Goal: Find specific page/section: Locate a particular part of the current website

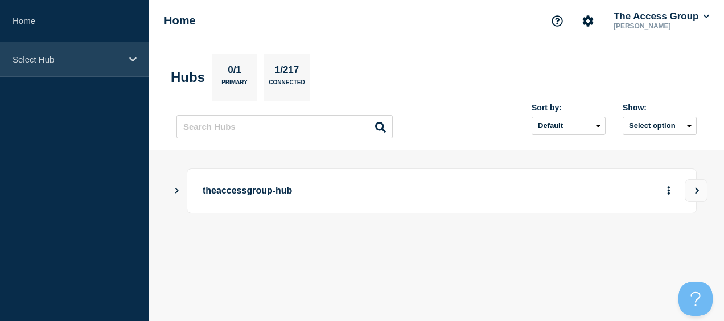
click at [51, 56] on p "Select Hub" at bounding box center [67, 60] width 109 height 10
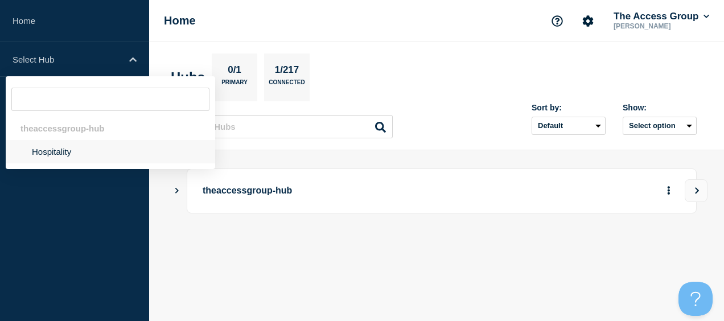
click at [57, 147] on li "Hospitality" at bounding box center [110, 151] width 209 height 23
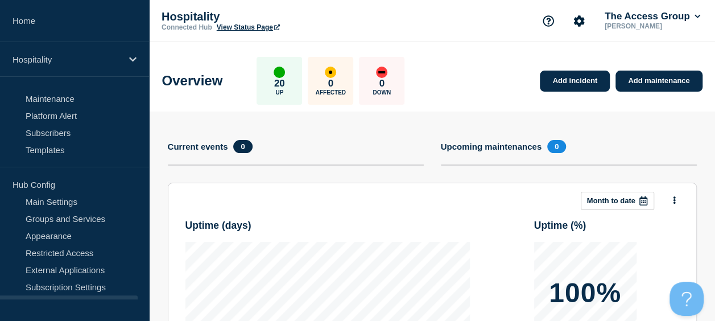
scroll to position [110, 0]
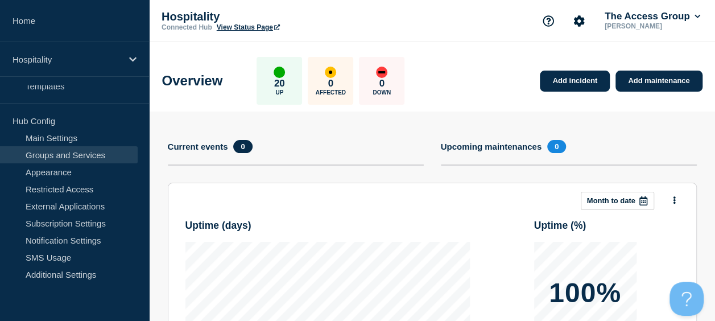
click at [87, 158] on link "Groups and Services" at bounding box center [69, 154] width 138 height 17
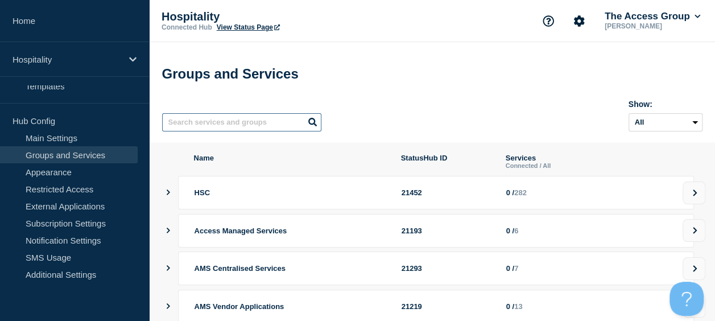
click at [215, 129] on input "text" at bounding box center [241, 122] width 159 height 18
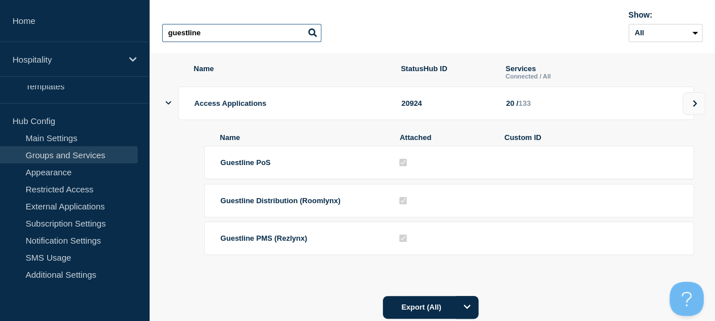
scroll to position [17, 0]
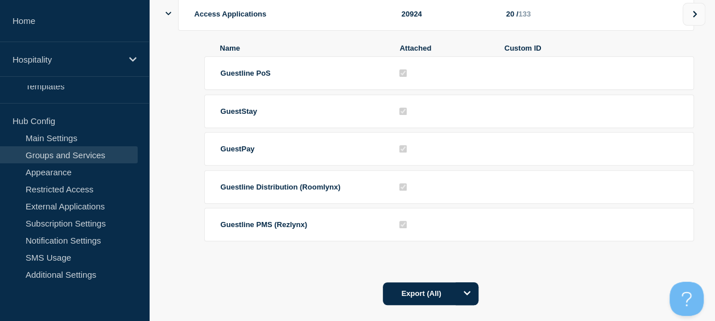
scroll to position [206, 0]
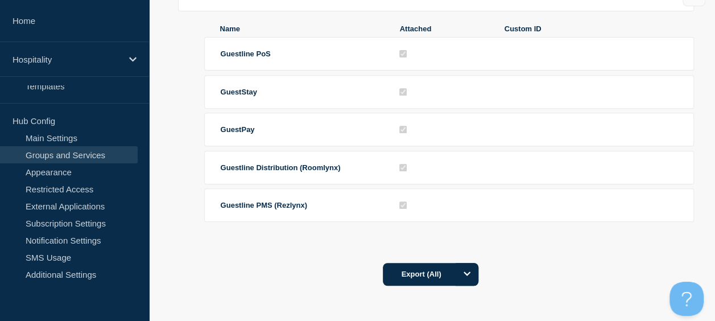
type input "guest"
drag, startPoint x: 323, startPoint y: 207, endPoint x: 221, endPoint y: 207, distance: 101.3
click at [221, 207] on div "Guestline PMS (Rezlynx)" at bounding box center [302, 205] width 163 height 9
copy span "Guestline PMS (Rezlynx)"
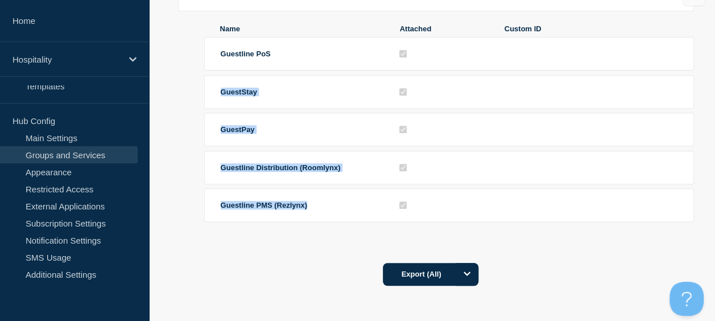
drag, startPoint x: 221, startPoint y: 90, endPoint x: 318, endPoint y: 203, distance: 148.5
click at [318, 203] on ul "Guestline PoS GuestStay GuestPay Guestline Distribution (Roomlynx) Guestline PM…" at bounding box center [449, 129] width 490 height 185
copy ul "GuestStay GuestPay Guestline Distribution (Roomlynx) Guestline PMS (Rezlynx)"
